Goal: Find specific page/section: Find specific page/section

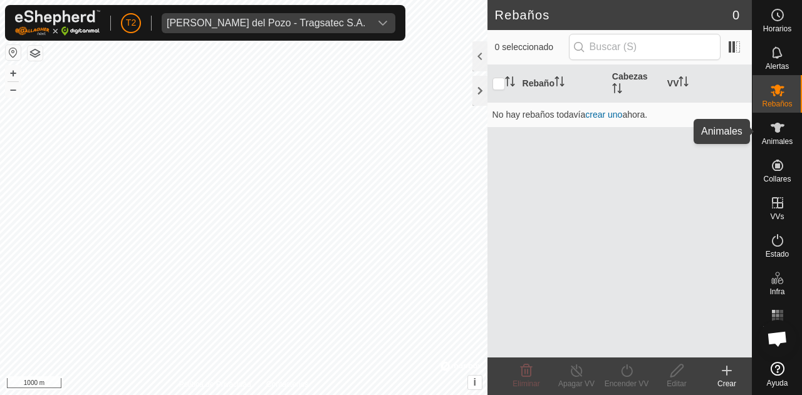
click at [785, 134] on es-animals-svg-icon at bounding box center [777, 128] width 23 height 20
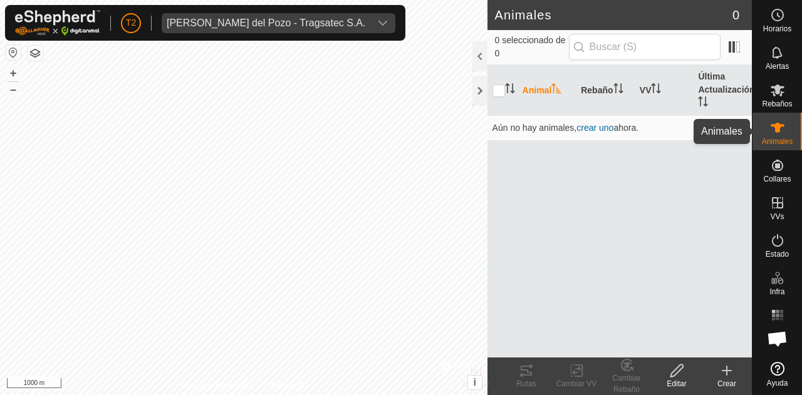
click at [785, 133] on es-animals-svg-icon at bounding box center [777, 128] width 23 height 20
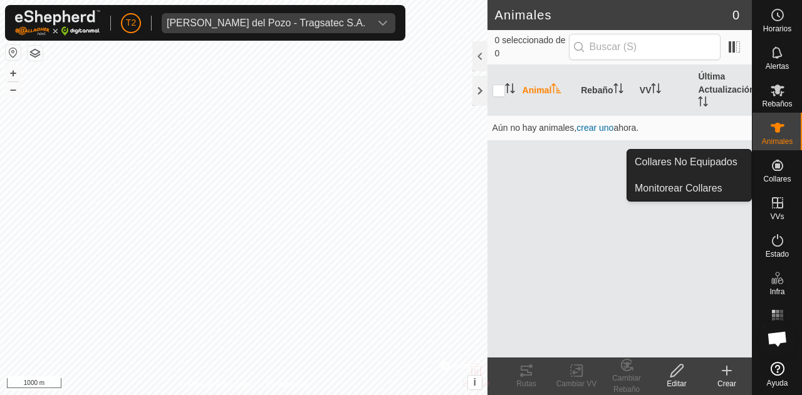
click at [779, 172] on icon at bounding box center [777, 165] width 15 height 15
click at [779, 166] on icon at bounding box center [777, 165] width 11 height 11
click at [688, 187] on link "Monitorear Collares" at bounding box center [689, 188] width 124 height 25
